Goal: Task Accomplishment & Management: Manage account settings

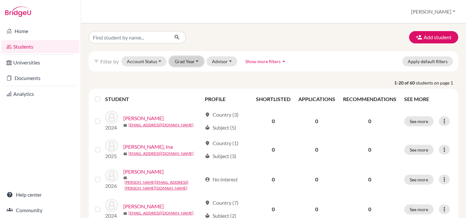
click at [186, 61] on button "Grad Year" at bounding box center [186, 61] width 35 height 10
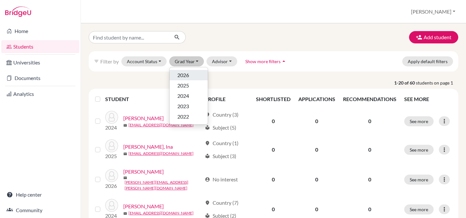
click at [187, 74] on span "2026" at bounding box center [183, 75] width 12 height 8
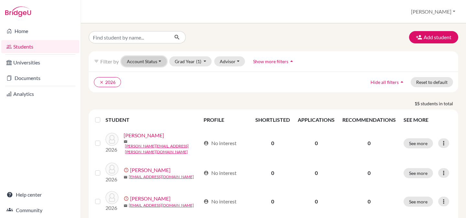
click at [151, 64] on button "Account Status" at bounding box center [143, 61] width 45 height 10
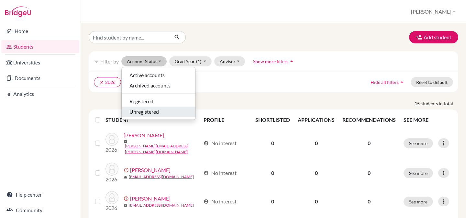
click at [146, 112] on span "Unregistered" at bounding box center [143, 112] width 29 height 8
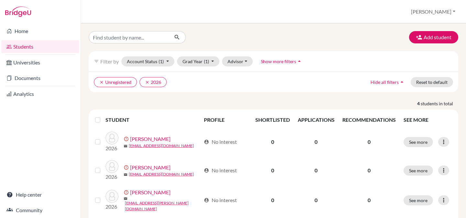
click at [94, 121] on th at bounding box center [98, 120] width 14 height 16
click at [103, 116] on label at bounding box center [103, 116] width 0 height 0
click at [0, 0] on input "checkbox" at bounding box center [0, 0] width 0 height 0
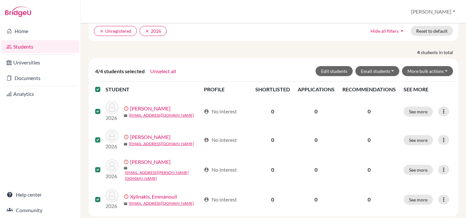
scroll to position [62, 0]
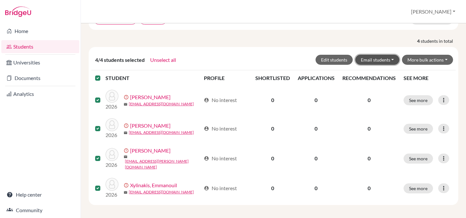
click at [380, 57] on button "Email students" at bounding box center [377, 60] width 44 height 10
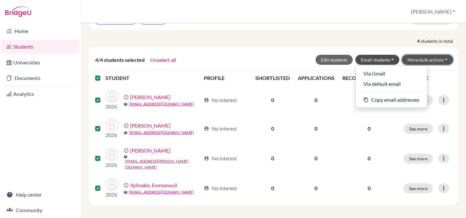
click at [417, 59] on button "More bulk actions" at bounding box center [427, 60] width 51 height 10
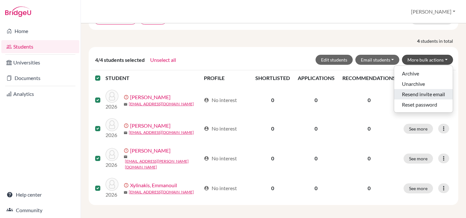
click at [410, 94] on button "Resend invite email" at bounding box center [423, 94] width 59 height 10
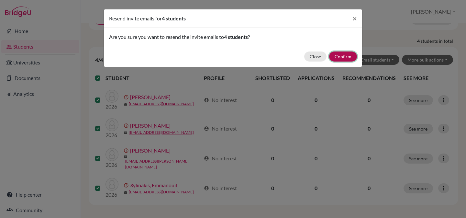
click at [347, 56] on button "Confirm" at bounding box center [343, 56] width 28 height 10
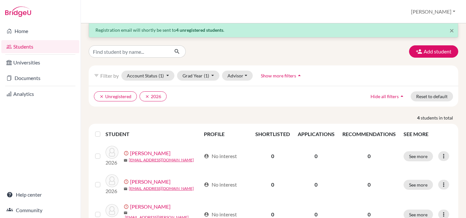
scroll to position [0, 0]
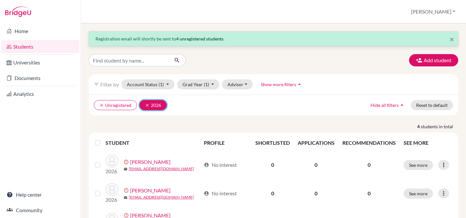
click at [147, 105] on icon "clear" at bounding box center [147, 105] width 5 height 5
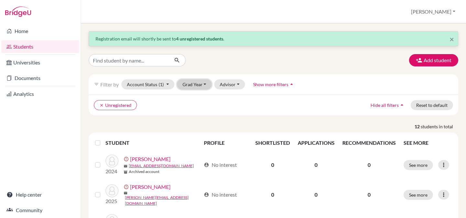
click at [183, 86] on button "Grad Year" at bounding box center [194, 84] width 35 height 10
click at [161, 106] on ul "clear Unregistered" at bounding box center [229, 105] width 270 height 10
click at [101, 105] on icon "clear" at bounding box center [101, 105] width 5 height 5
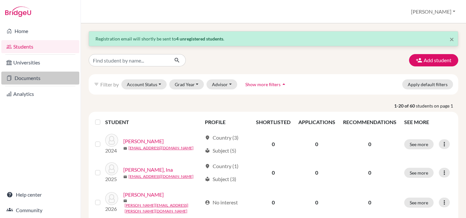
click at [28, 79] on link "Documents" at bounding box center [40, 78] width 78 height 13
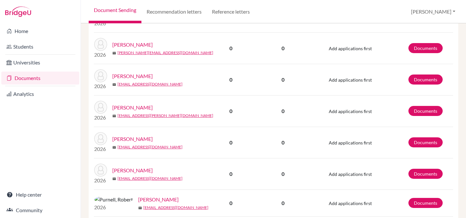
scroll to position [437, 0]
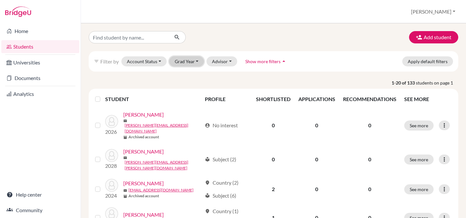
click at [182, 61] on button "Grad Year" at bounding box center [186, 61] width 35 height 10
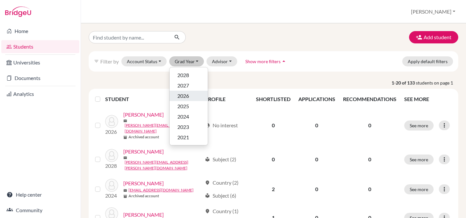
click at [182, 94] on span "2026" at bounding box center [183, 96] width 12 height 8
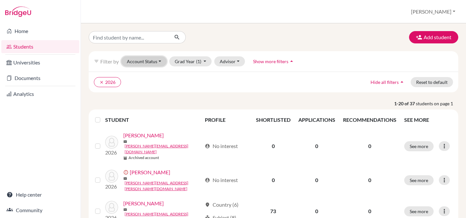
click at [151, 61] on button "Account Status" at bounding box center [143, 61] width 45 height 10
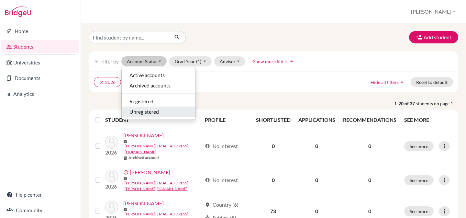
click at [146, 113] on span "Unregistered" at bounding box center [143, 112] width 29 height 8
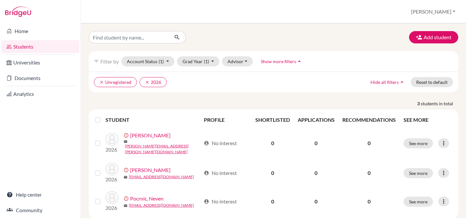
scroll to position [13, 0]
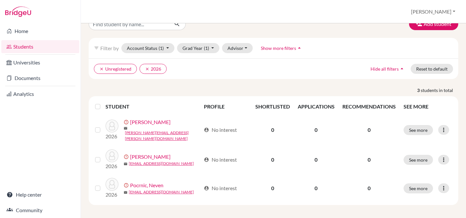
click at [103, 103] on label at bounding box center [103, 103] width 0 height 0
click at [0, 0] on input "checkbox" at bounding box center [0, 0] width 0 height 0
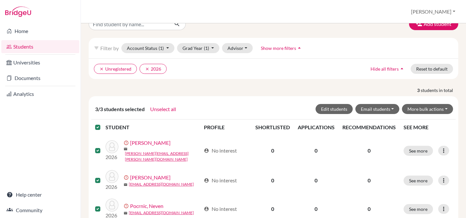
scroll to position [34, 0]
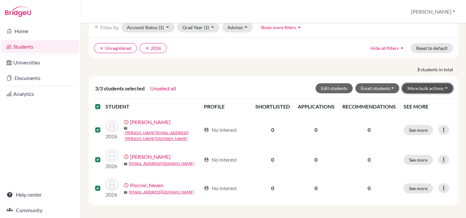
click at [421, 93] on button "More bulk actions" at bounding box center [427, 88] width 51 height 10
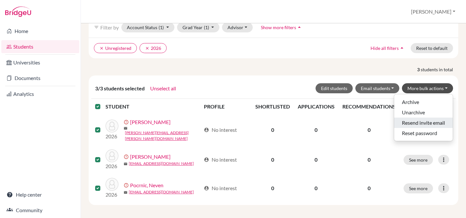
click at [417, 122] on button "Resend invite email" at bounding box center [423, 122] width 59 height 10
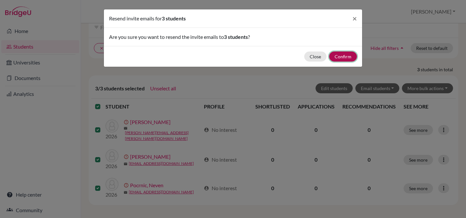
click at [344, 57] on button "Confirm" at bounding box center [343, 56] width 28 height 10
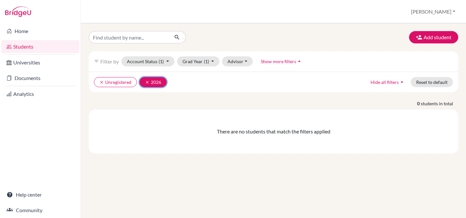
click at [147, 83] on icon "clear" at bounding box center [147, 82] width 5 height 5
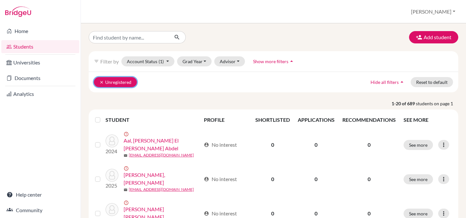
click at [104, 82] on button "clear Unregistered" at bounding box center [115, 82] width 43 height 10
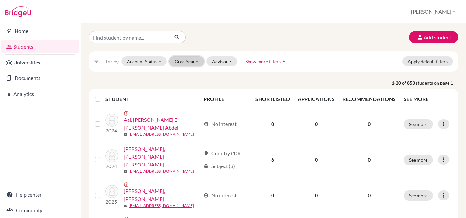
click at [190, 65] on button "Grad Year" at bounding box center [186, 61] width 35 height 10
click at [189, 61] on button "Grad Year" at bounding box center [186, 61] width 35 height 10
click at [189, 63] on button "Grad Year" at bounding box center [186, 61] width 35 height 10
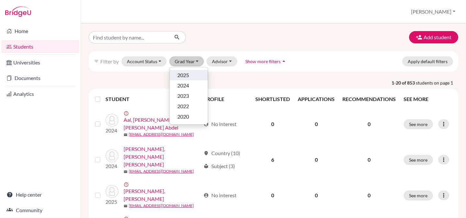
click at [188, 73] on span "2025" at bounding box center [183, 75] width 12 height 8
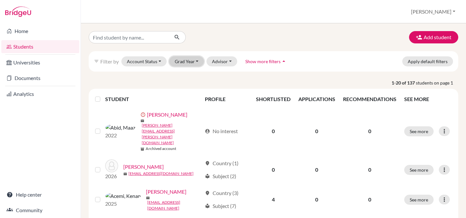
click at [177, 65] on button "Grad Year" at bounding box center [186, 61] width 35 height 10
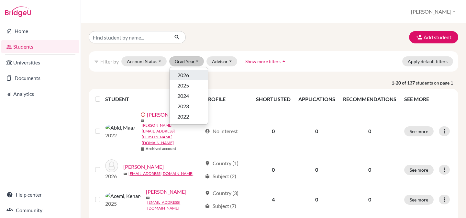
click at [178, 73] on span "2026" at bounding box center [183, 75] width 12 height 8
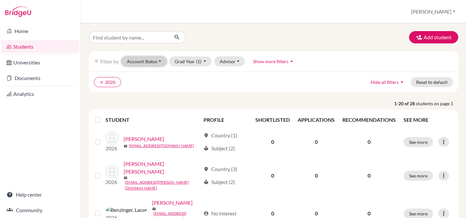
click at [153, 64] on button "Account Status" at bounding box center [143, 61] width 45 height 10
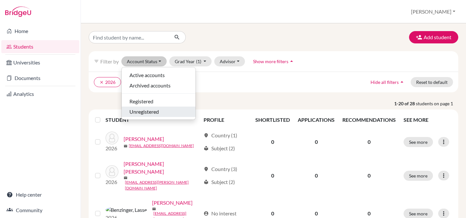
click at [143, 113] on span "Unregistered" at bounding box center [143, 112] width 29 height 8
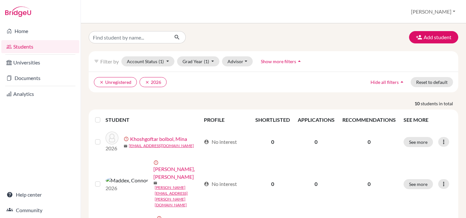
click at [103, 116] on label at bounding box center [103, 116] width 0 height 0
click at [0, 0] on input "checkbox" at bounding box center [0, 0] width 0 height 0
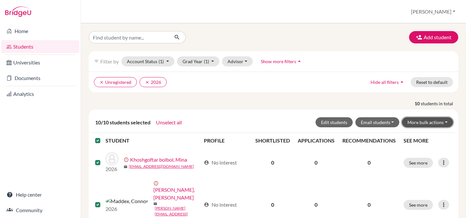
click at [425, 122] on button "More bulk actions" at bounding box center [427, 122] width 51 height 10
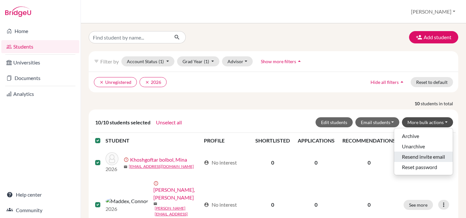
click at [416, 157] on button "Resend invite email" at bounding box center [423, 156] width 59 height 10
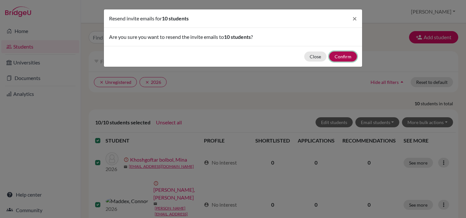
click at [338, 55] on button "Confirm" at bounding box center [343, 56] width 28 height 10
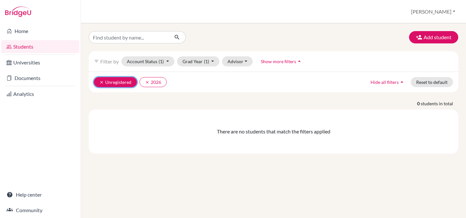
click at [100, 82] on icon "clear" at bounding box center [101, 82] width 5 height 5
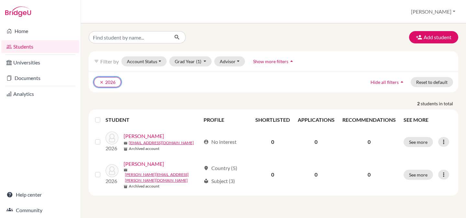
click at [100, 82] on icon "clear" at bounding box center [101, 82] width 5 height 5
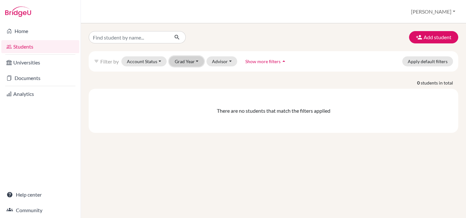
click at [181, 62] on button "Grad Year" at bounding box center [186, 61] width 35 height 10
click at [181, 76] on span "2026" at bounding box center [183, 75] width 12 height 8
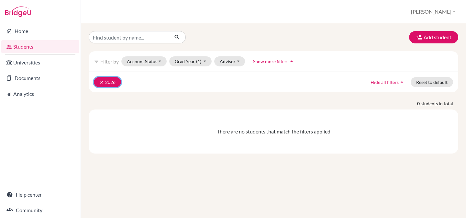
click at [101, 82] on icon "clear" at bounding box center [101, 82] width 5 height 5
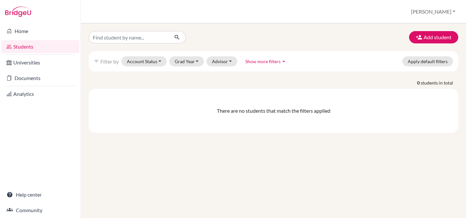
click at [86, 76] on div "Add student filter_list Filter by Account Status Active accounts Archived accou…" at bounding box center [273, 120] width 385 height 194
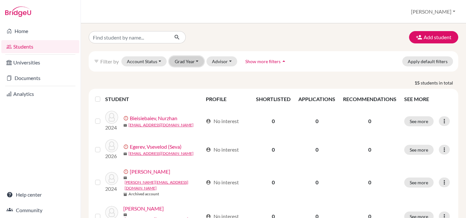
click at [187, 61] on button "Grad Year" at bounding box center [186, 61] width 35 height 10
click at [186, 85] on span "2026" at bounding box center [183, 86] width 12 height 8
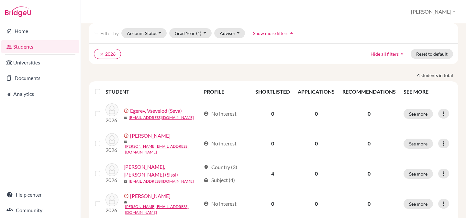
scroll to position [42, 0]
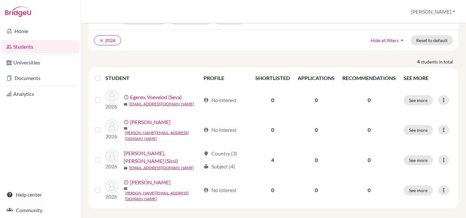
click at [151, 58] on p "4 students in total" at bounding box center [273, 61] width 379 height 7
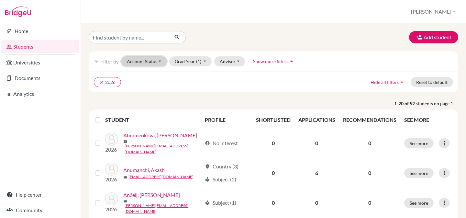
click at [150, 58] on button "Account Status" at bounding box center [143, 61] width 45 height 10
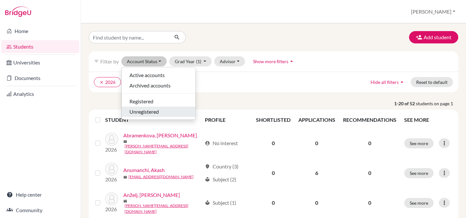
click at [145, 111] on span "Unregistered" at bounding box center [143, 112] width 29 height 8
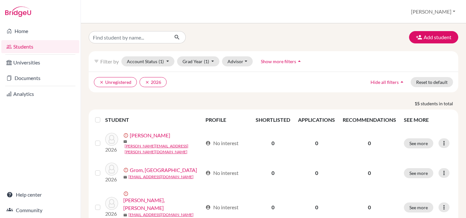
click at [103, 116] on label at bounding box center [103, 116] width 0 height 0
click at [0, 0] on input "checkbox" at bounding box center [0, 0] width 0 height 0
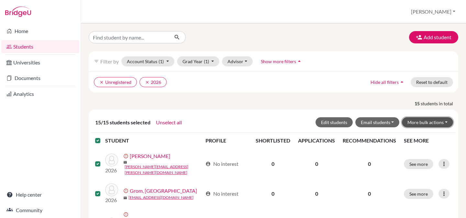
click at [423, 124] on button "More bulk actions" at bounding box center [427, 122] width 51 height 10
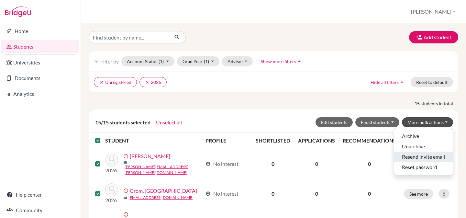
click at [411, 156] on button "Resend invite email" at bounding box center [423, 156] width 59 height 10
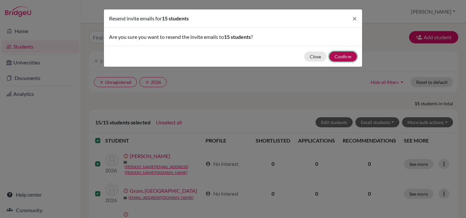
click at [346, 57] on button "Confirm" at bounding box center [343, 56] width 28 height 10
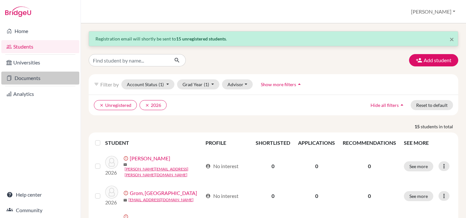
click at [29, 80] on link "Documents" at bounding box center [40, 78] width 78 height 13
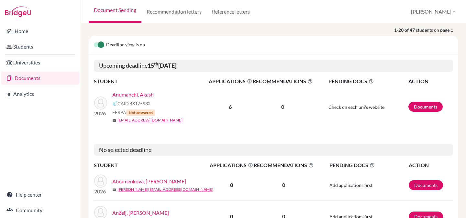
scroll to position [59, 0]
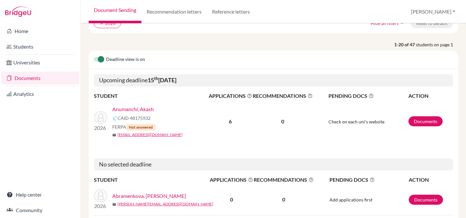
click at [148, 109] on link "Anumanchi, Akash" at bounding box center [132, 109] width 41 height 8
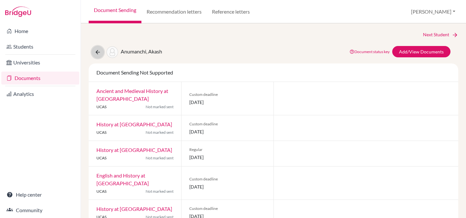
click at [97, 53] on icon at bounding box center [97, 52] width 6 height 6
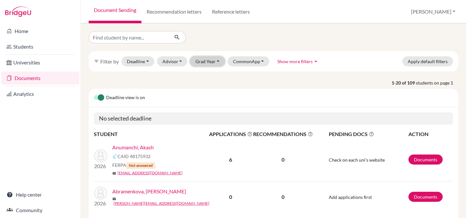
click at [203, 61] on button "Grad Year" at bounding box center [207, 61] width 35 height 10
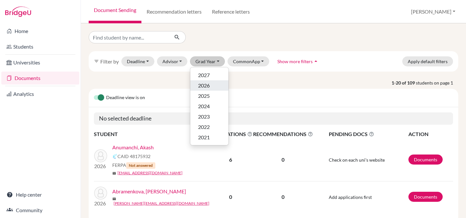
click at [201, 86] on span "2026" at bounding box center [204, 86] width 12 height 8
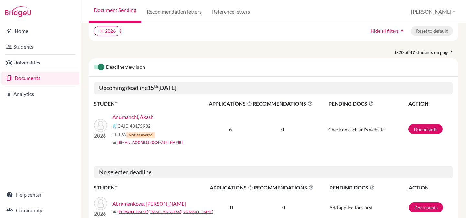
scroll to position [51, 0]
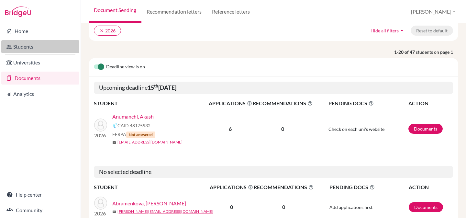
click at [28, 45] on link "Students" at bounding box center [40, 46] width 78 height 13
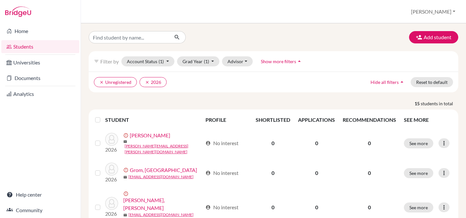
click at [103, 116] on label at bounding box center [103, 116] width 0 height 0
click at [0, 0] on input "checkbox" at bounding box center [0, 0] width 0 height 0
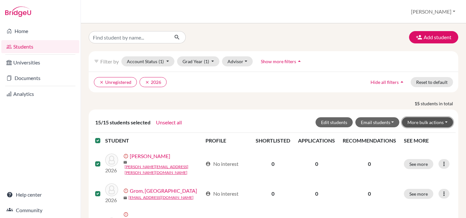
click at [427, 121] on button "More bulk actions" at bounding box center [427, 122] width 51 height 10
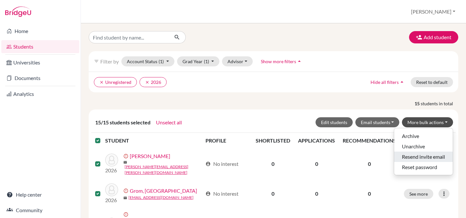
click at [411, 155] on button "Resend invite email" at bounding box center [423, 156] width 59 height 10
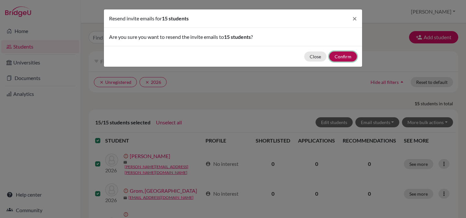
click at [341, 54] on button "Confirm" at bounding box center [343, 56] width 28 height 10
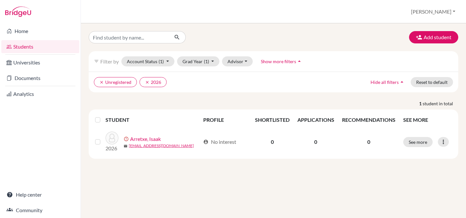
click at [103, 116] on label at bounding box center [103, 116] width 0 height 0
click at [0, 0] on input "checkbox" at bounding box center [0, 0] width 0 height 0
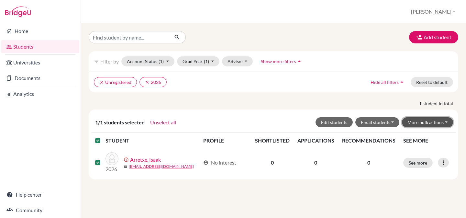
click at [427, 123] on button "More bulk actions" at bounding box center [427, 122] width 51 height 10
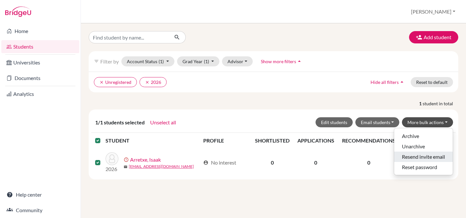
click at [410, 158] on button "Resend invite email" at bounding box center [423, 156] width 59 height 10
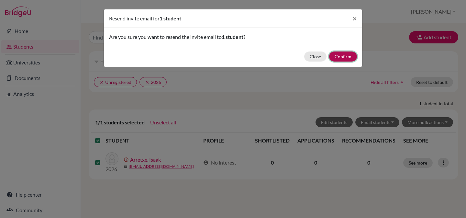
click at [345, 59] on button "Confirm" at bounding box center [343, 56] width 28 height 10
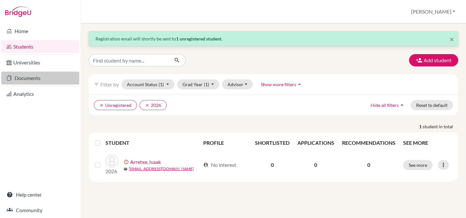
click at [28, 77] on link "Documents" at bounding box center [40, 78] width 78 height 13
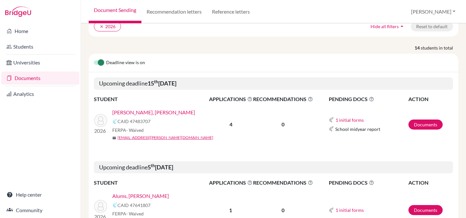
scroll to position [102, 0]
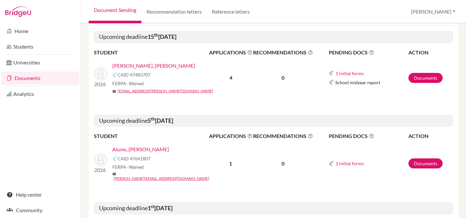
click at [136, 67] on link "[PERSON_NAME], [PERSON_NAME]" at bounding box center [153, 66] width 83 height 8
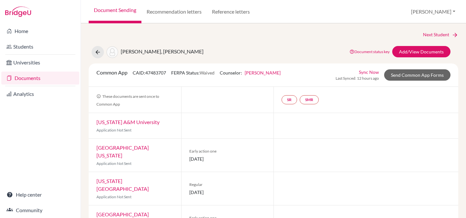
click at [372, 72] on link "Sync Now" at bounding box center [369, 72] width 20 height 7
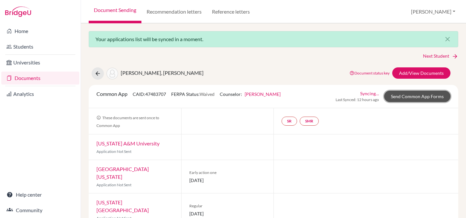
click at [417, 95] on link "Send Common App Forms" at bounding box center [417, 96] width 66 height 11
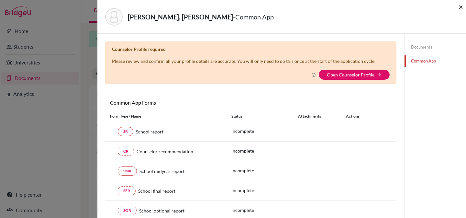
click at [460, 8] on span "×" at bounding box center [461, 6] width 5 height 9
click at [460, 7] on span "×" at bounding box center [461, 6] width 5 height 9
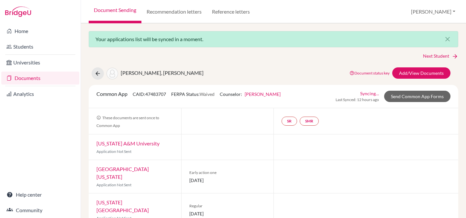
click at [93, 55] on div "Next Student" at bounding box center [274, 55] width 370 height 7
click at [103, 10] on link "Document Sending" at bounding box center [115, 11] width 53 height 23
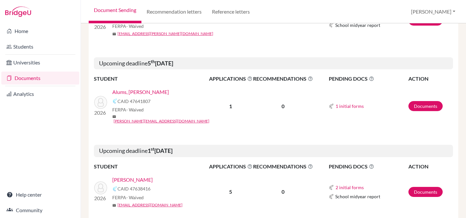
scroll to position [160, 0]
click at [141, 91] on link "Alums, [PERSON_NAME]" at bounding box center [140, 92] width 57 height 8
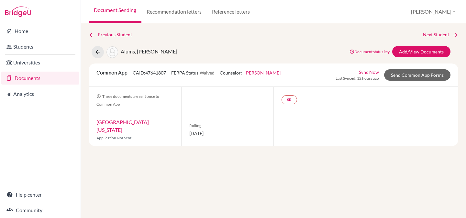
click at [110, 11] on link "Document Sending" at bounding box center [115, 11] width 53 height 23
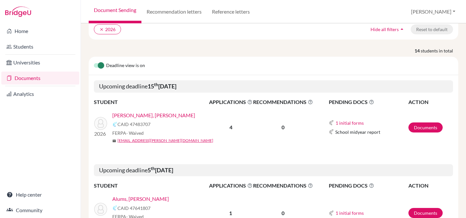
scroll to position [53, 0]
click at [139, 113] on link "[PERSON_NAME], [PERSON_NAME]" at bounding box center [153, 115] width 83 height 8
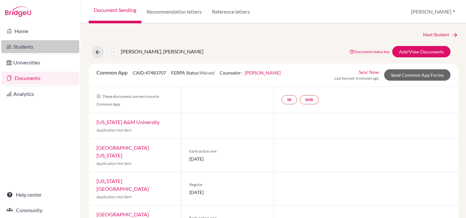
click at [26, 46] on link "Students" at bounding box center [40, 46] width 78 height 13
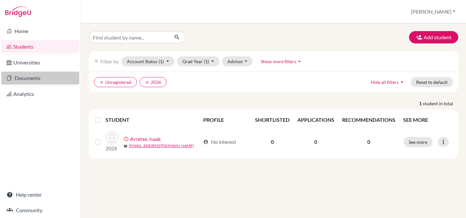
click at [34, 77] on link "Documents" at bounding box center [40, 78] width 78 height 13
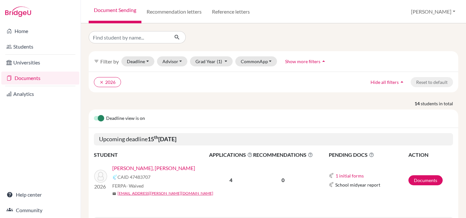
click at [134, 166] on link "[PERSON_NAME], [PERSON_NAME]" at bounding box center [153, 168] width 83 height 8
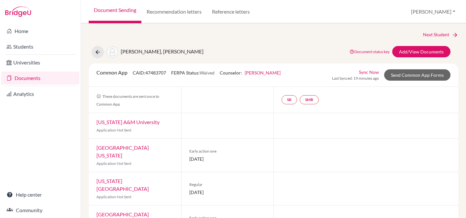
click at [262, 74] on link "[PERSON_NAME]" at bounding box center [263, 73] width 36 height 6
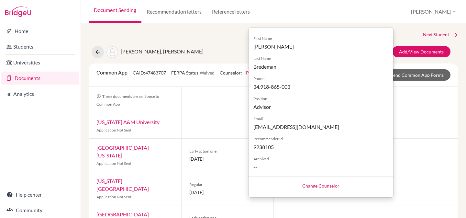
click at [310, 184] on link "Change Counselor" at bounding box center [320, 186] width 37 height 6
select select "226723"
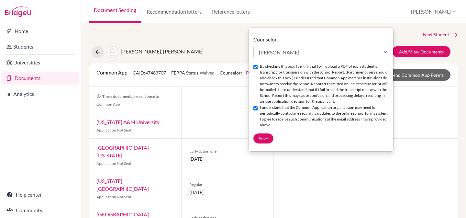
click at [221, 42] on div "Next Student [PERSON_NAME], [PERSON_NAME] Document status key TR Requirement. D…" at bounding box center [274, 134] width 370 height 207
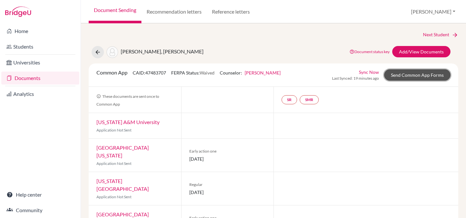
click at [404, 77] on link "Send Common App Forms" at bounding box center [417, 74] width 66 height 11
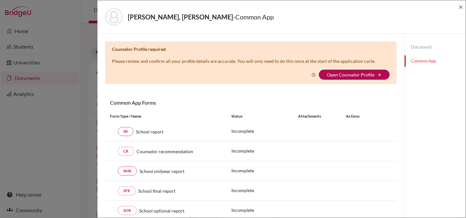
click at [372, 73] on link "Open Counselor Profile" at bounding box center [351, 75] width 48 height 6
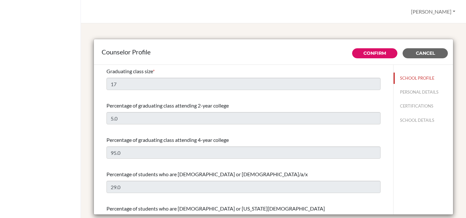
select select "0"
select select "265466"
click at [412, 92] on button "PERSONAL DETAILS" at bounding box center [424, 91] width 60 height 11
type input "[PERSON_NAME]"
type input "Bredeman"
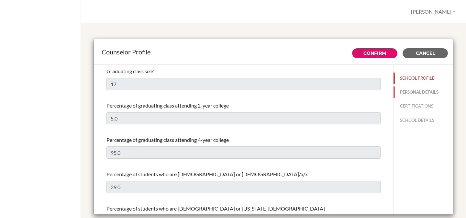
type input "Advisor"
type input "34.918-865-003"
type input "[EMAIL_ADDRESS][DOMAIN_NAME]"
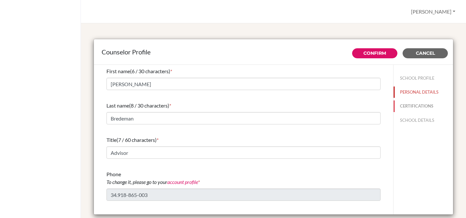
click at [411, 105] on button "CERTIFICATIONS" at bounding box center [424, 105] width 60 height 11
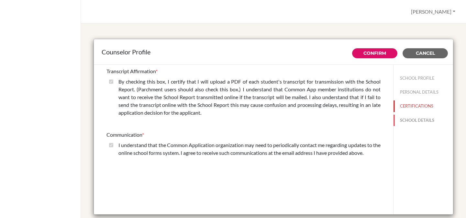
click at [410, 119] on button "SCHOOL DETAILS" at bounding box center [424, 120] width 60 height 11
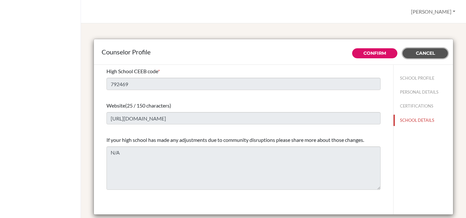
click at [422, 50] on button "Cancel" at bounding box center [425, 53] width 45 height 10
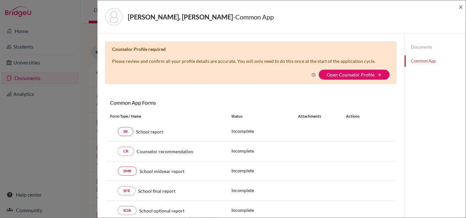
click at [28, 194] on div "Naizer, Jackson - Common App × × Counselor Profile required Please review and c…" at bounding box center [233, 109] width 466 height 218
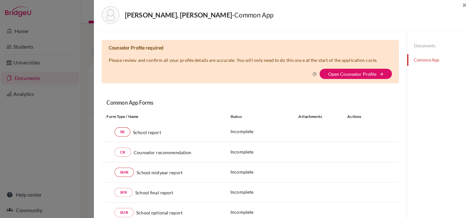
click at [28, 194] on div "Naizer, Jackson - Common App × × Counselor Profile required Please review and c…" at bounding box center [233, 109] width 466 height 218
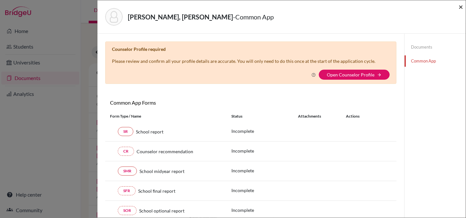
click at [460, 6] on span "×" at bounding box center [461, 6] width 5 height 9
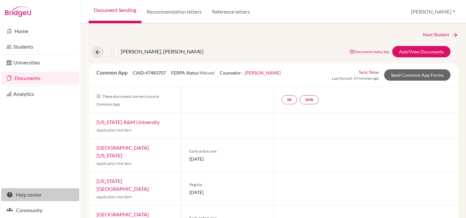
click at [26, 198] on link "Help center" at bounding box center [40, 194] width 78 height 13
